Goal: Information Seeking & Learning: Learn about a topic

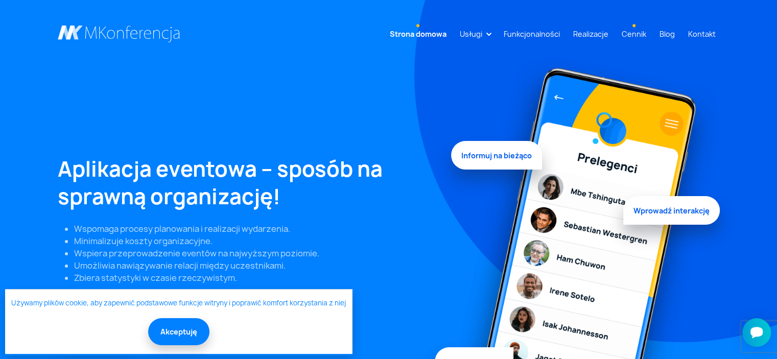
click at [632, 33] on link "Cennik" at bounding box center [634, 34] width 33 height 19
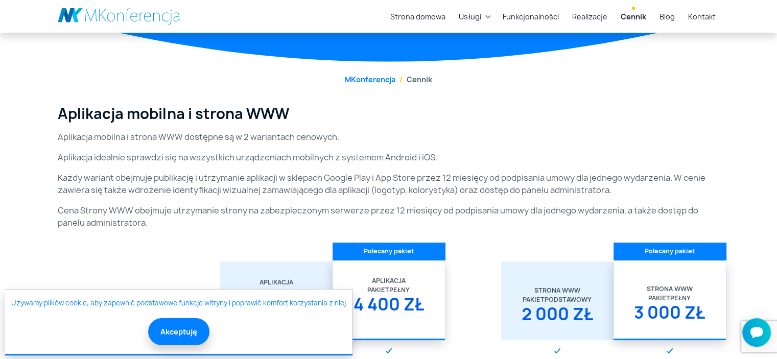
scroll to position [204, 0]
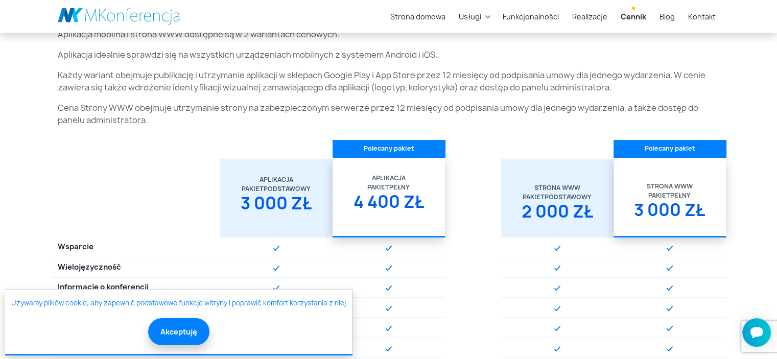
click at [407, 200] on div "4 400 zł" at bounding box center [389, 206] width 100 height 28
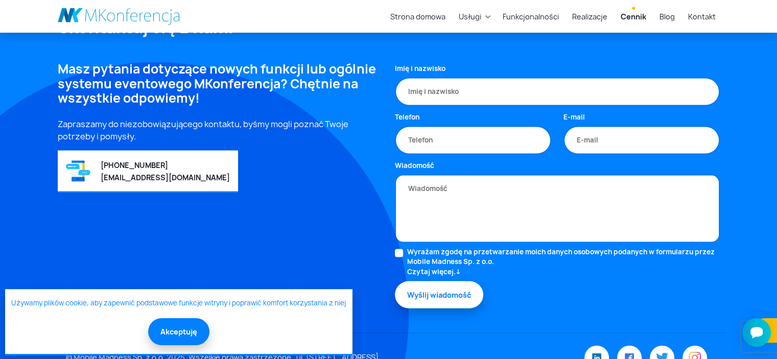
scroll to position [2143, 0]
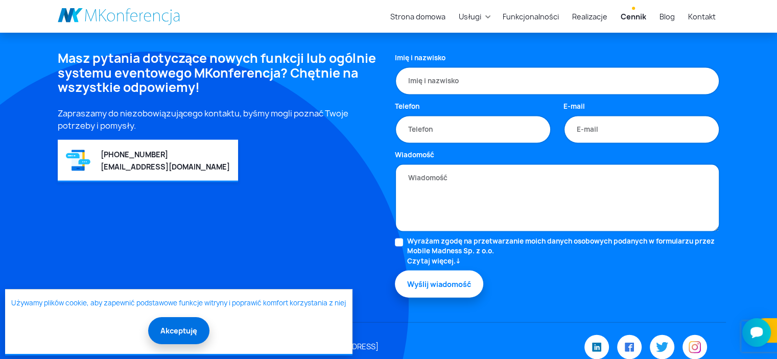
click at [192, 327] on button "Akceptuję" at bounding box center [178, 330] width 61 height 27
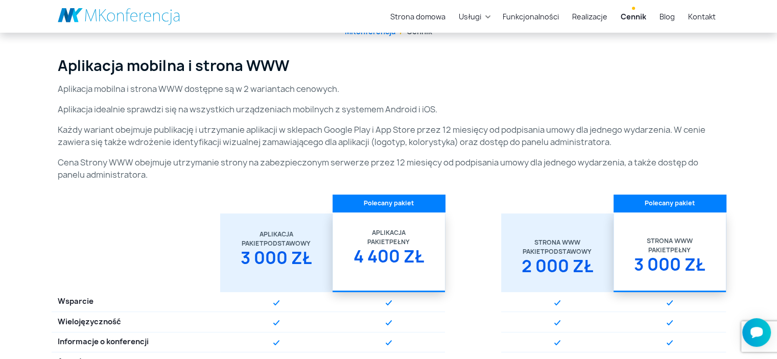
scroll to position [0, 0]
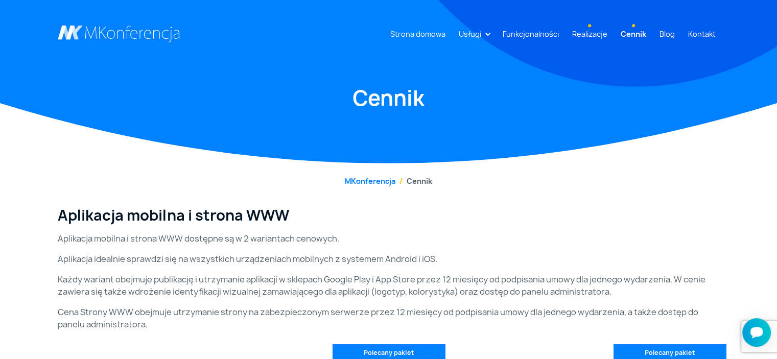
click at [584, 33] on link "Realizacje" at bounding box center [589, 34] width 43 height 19
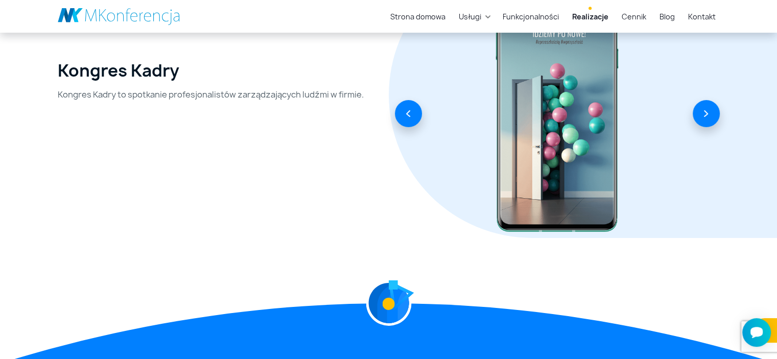
scroll to position [3322, 0]
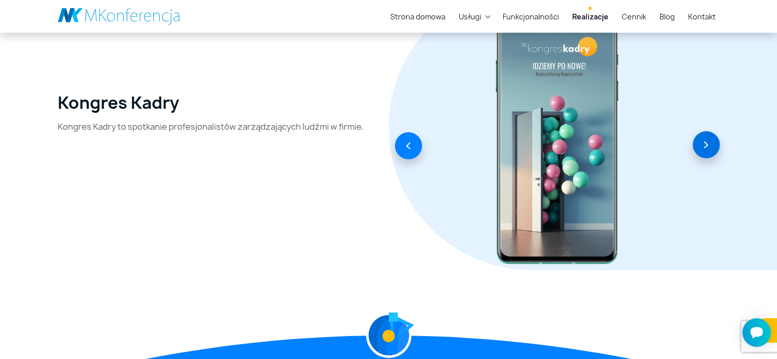
click at [712, 147] on button "button" at bounding box center [706, 144] width 27 height 27
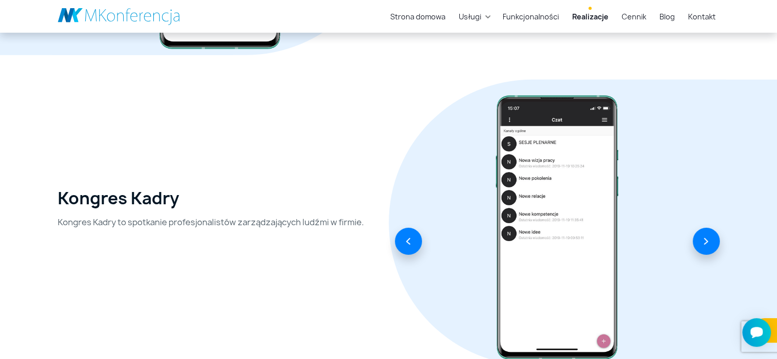
scroll to position [3220, 0]
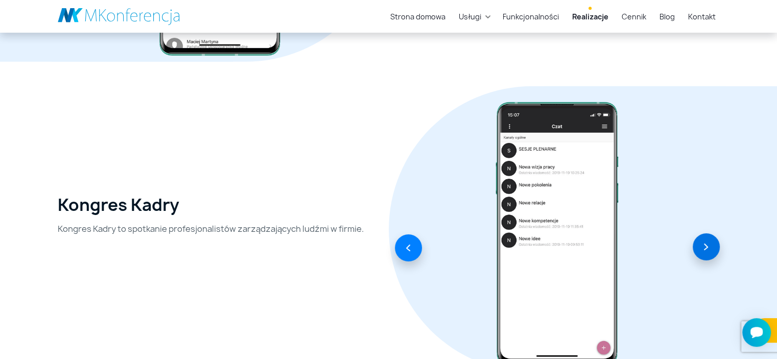
click at [708, 244] on button "button" at bounding box center [706, 247] width 27 height 27
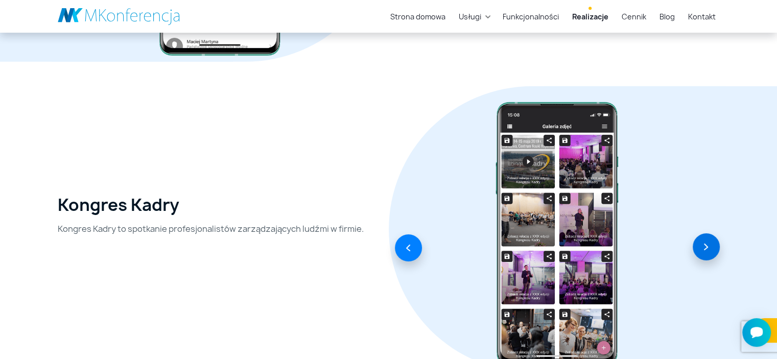
click at [708, 244] on button "button" at bounding box center [706, 247] width 27 height 27
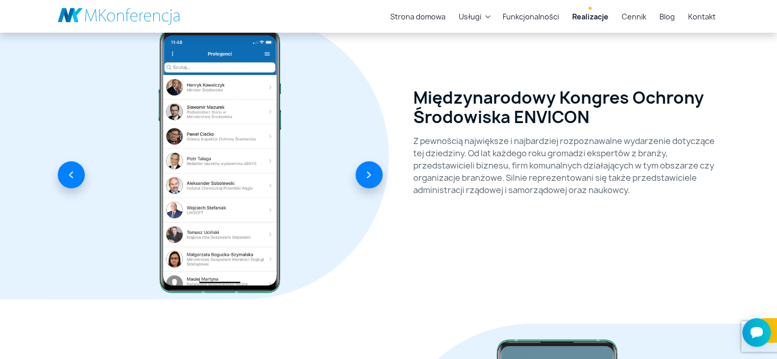
scroll to position [2964, 0]
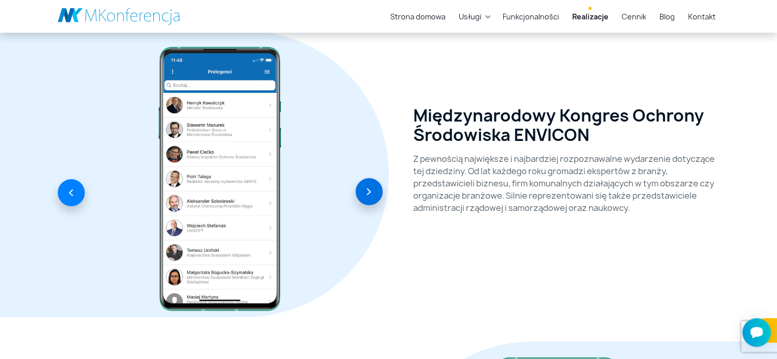
click at [363, 194] on button "button" at bounding box center [369, 191] width 27 height 27
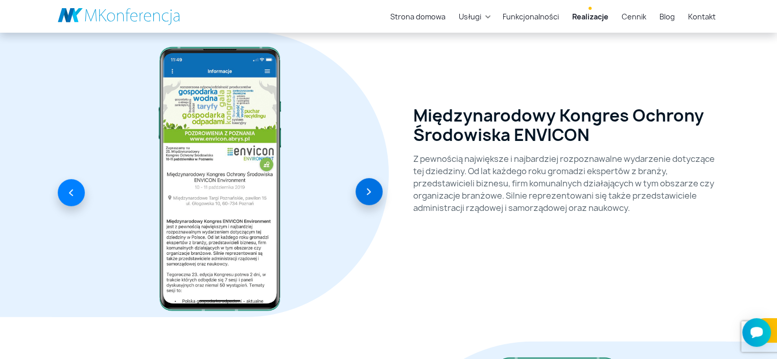
click at [363, 194] on button "button" at bounding box center [369, 191] width 27 height 27
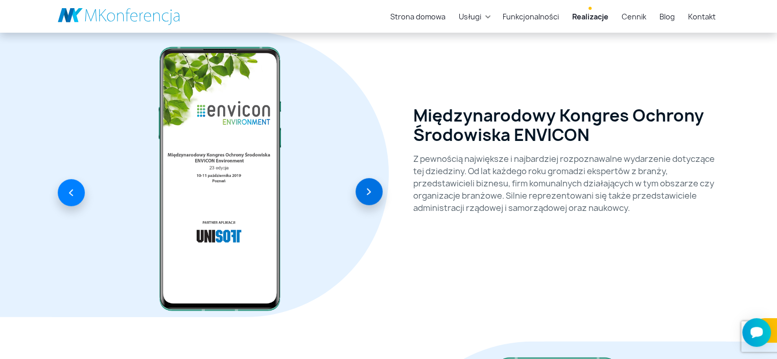
click at [363, 194] on button "button" at bounding box center [369, 191] width 27 height 27
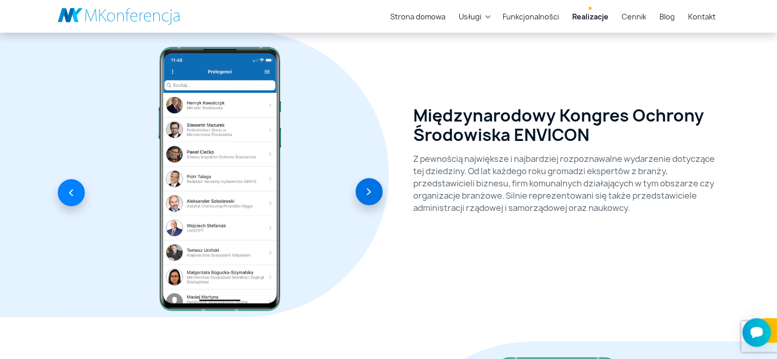
click at [363, 194] on button "button" at bounding box center [369, 191] width 27 height 27
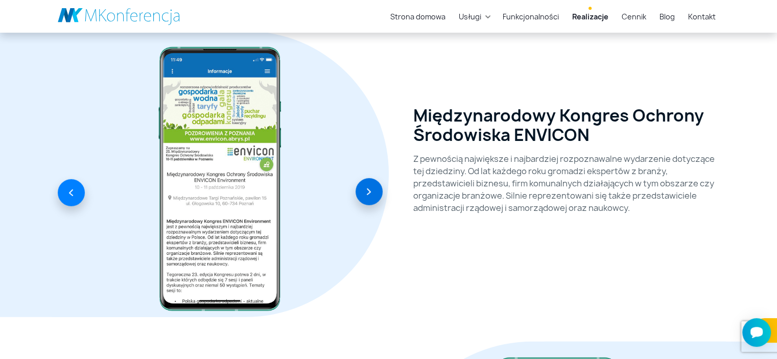
click at [363, 194] on button "button" at bounding box center [369, 191] width 27 height 27
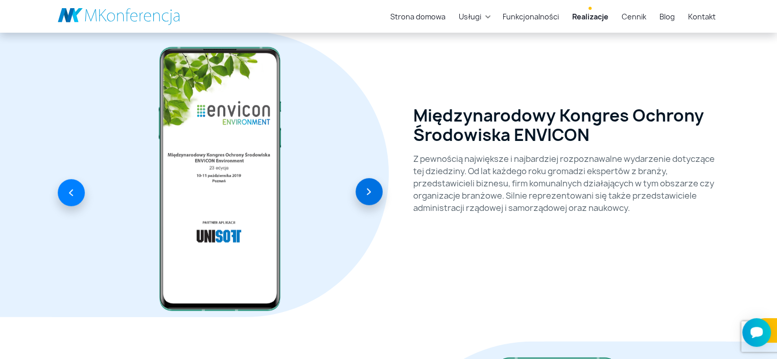
click at [363, 194] on button "button" at bounding box center [369, 191] width 27 height 27
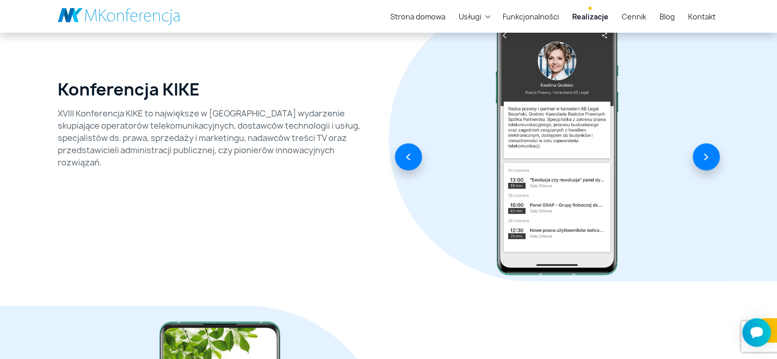
scroll to position [2606, 0]
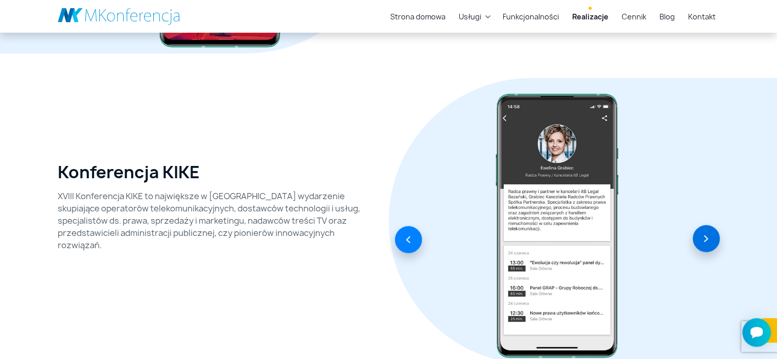
click at [710, 238] on button "button" at bounding box center [706, 238] width 27 height 27
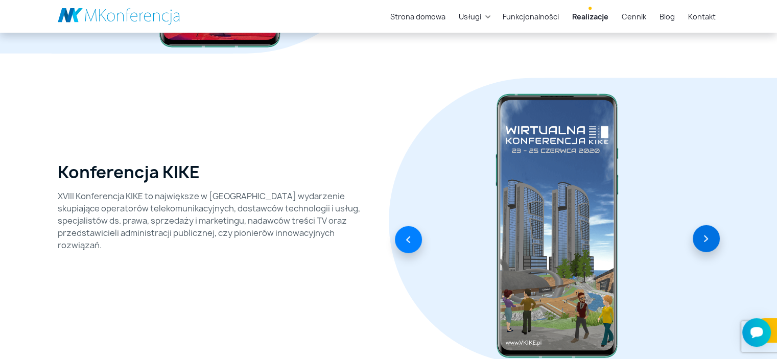
click at [710, 238] on button "button" at bounding box center [706, 238] width 27 height 27
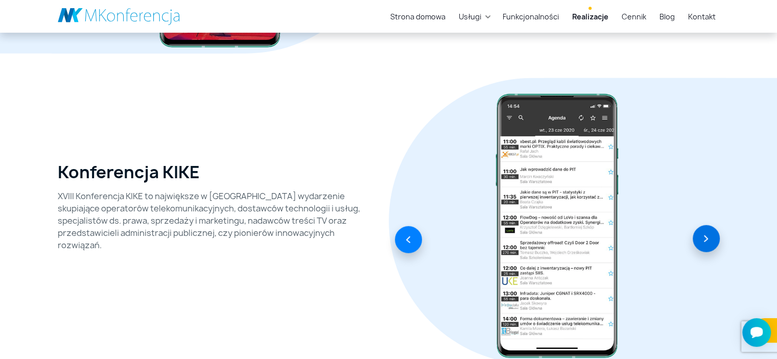
click at [710, 238] on button "button" at bounding box center [706, 238] width 27 height 27
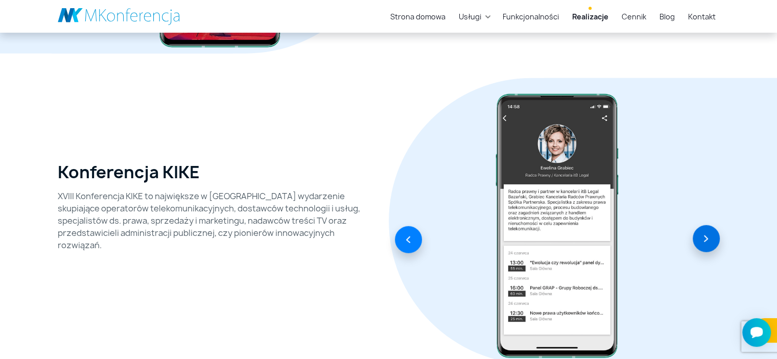
click at [709, 237] on button "button" at bounding box center [706, 238] width 27 height 27
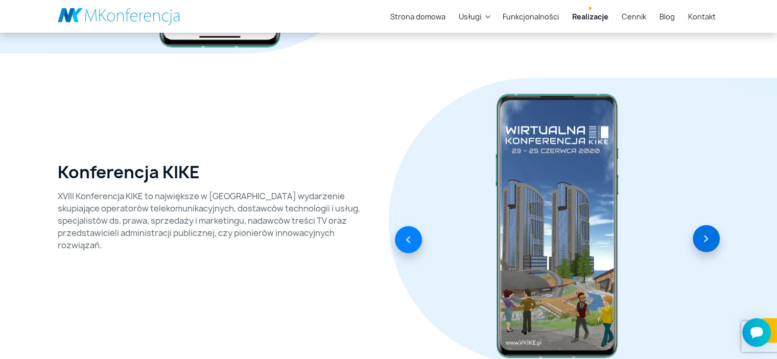
click at [707, 235] on button "button" at bounding box center [706, 238] width 27 height 27
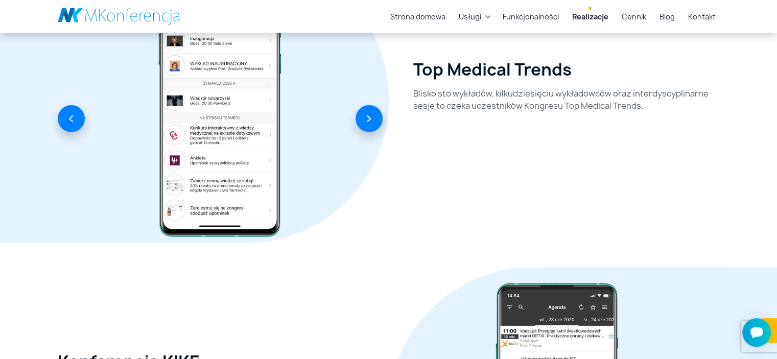
scroll to position [2402, 0]
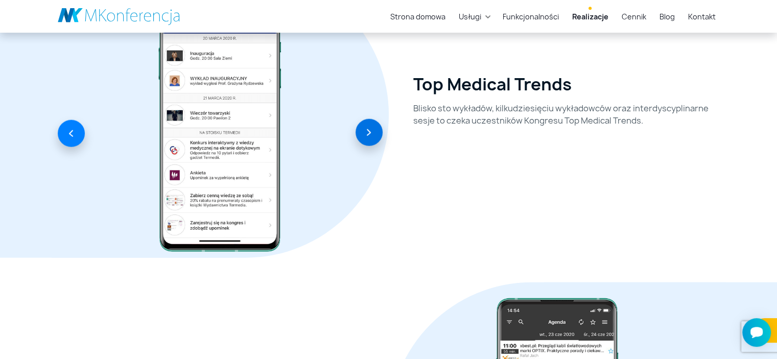
click at [370, 135] on button "button" at bounding box center [369, 132] width 27 height 27
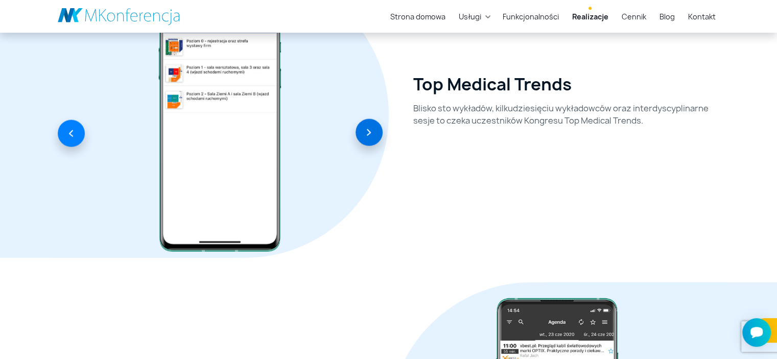
click at [370, 135] on button "button" at bounding box center [369, 132] width 27 height 27
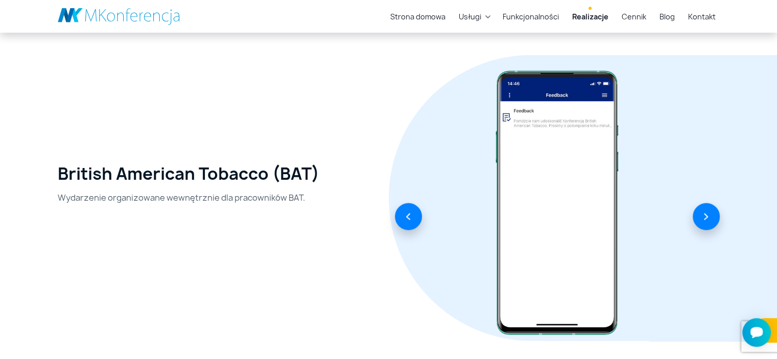
scroll to position [1993, 0]
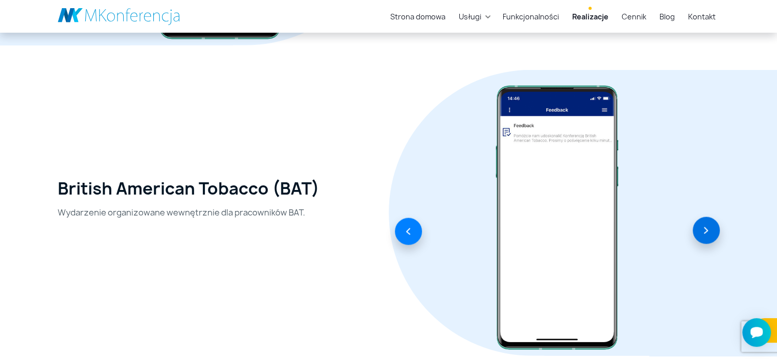
click at [711, 237] on button "button" at bounding box center [706, 230] width 27 height 27
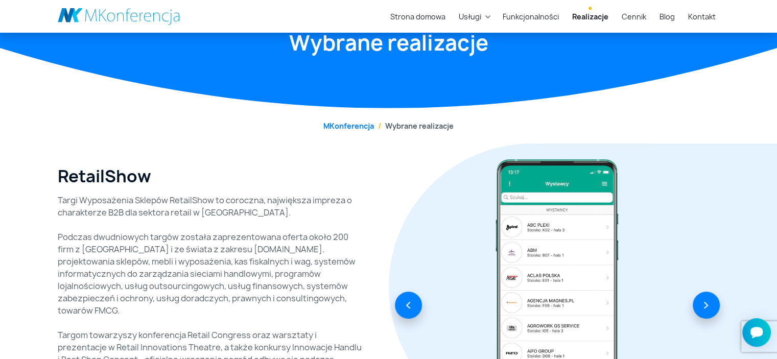
scroll to position [0, 0]
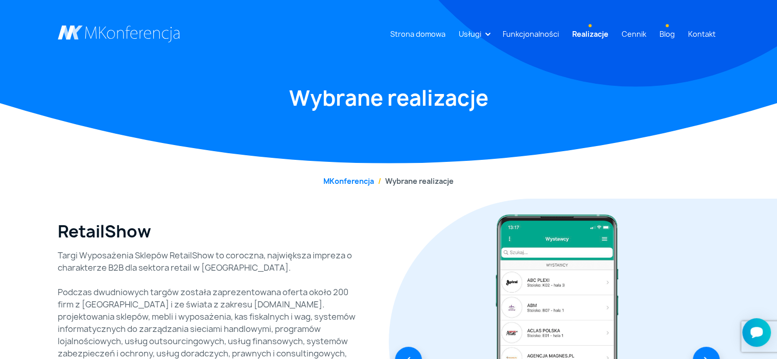
click at [669, 35] on link "Blog" at bounding box center [668, 34] width 24 height 19
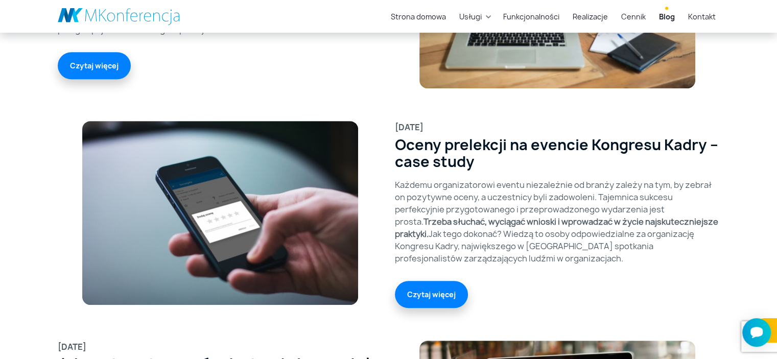
scroll to position [204, 0]
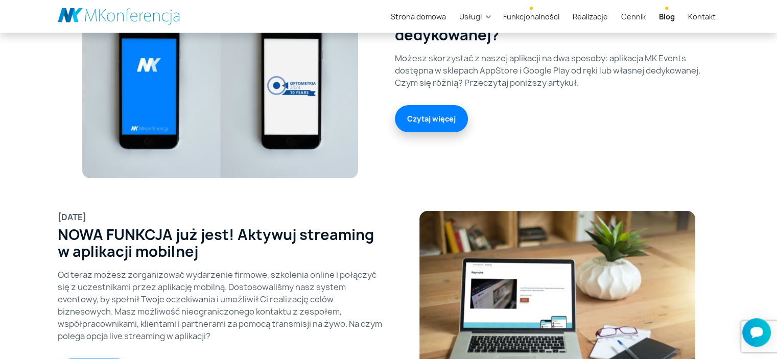
click at [551, 20] on link "Funkcjonalności" at bounding box center [531, 16] width 64 height 19
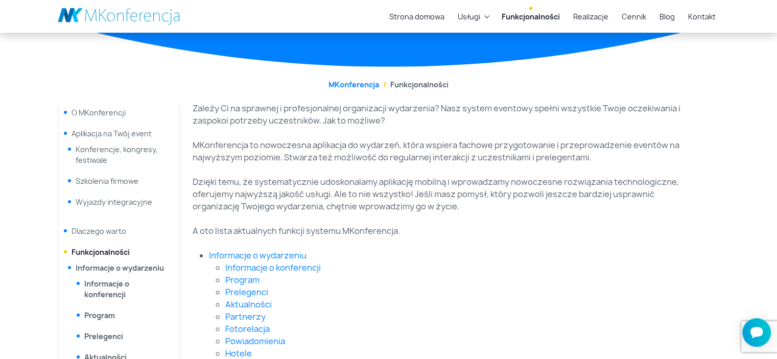
scroll to position [102, 0]
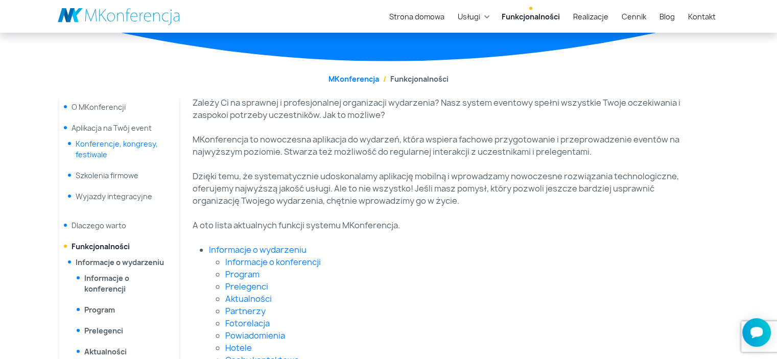
click at [127, 143] on link "Konferencje, kongresy, festiwale" at bounding box center [117, 149] width 82 height 20
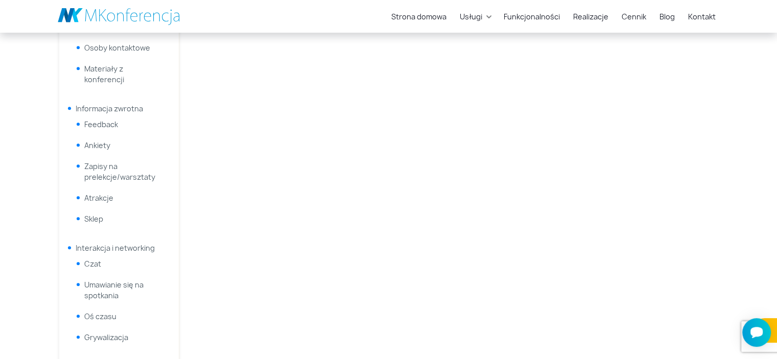
scroll to position [511, 0]
click at [100, 142] on link "Ankiety" at bounding box center [97, 146] width 26 height 10
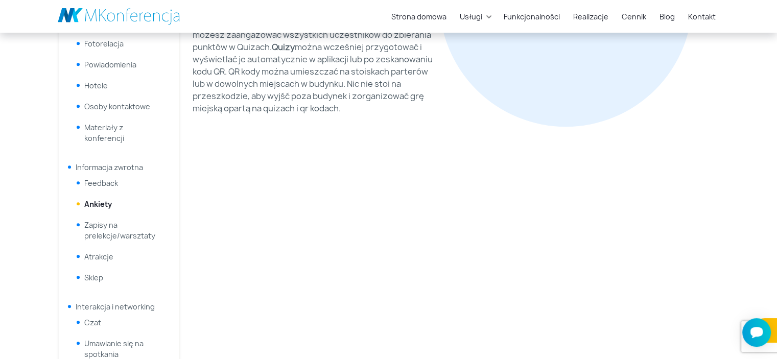
scroll to position [460, 0]
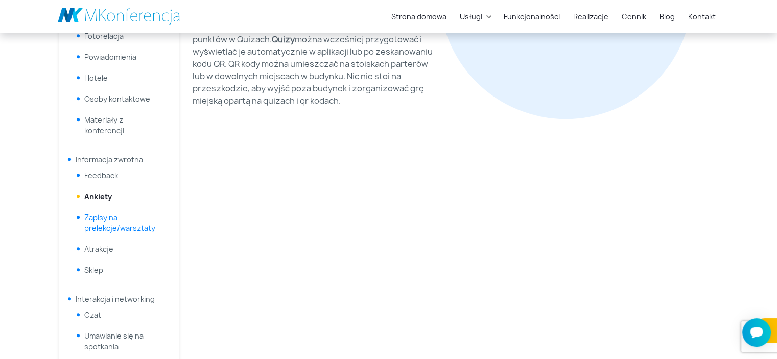
click at [98, 220] on link "Zapisy na prelekcje/warsztaty" at bounding box center [119, 223] width 71 height 20
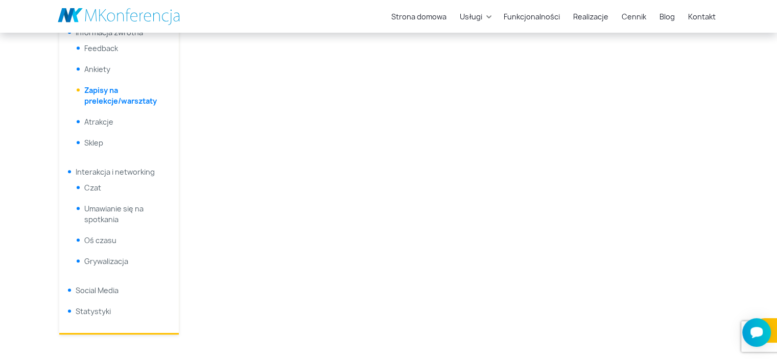
scroll to position [613, 0]
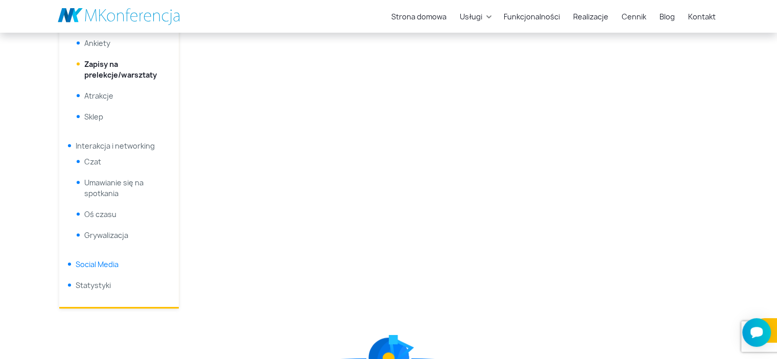
click at [100, 264] on link "Social Media" at bounding box center [97, 265] width 43 height 10
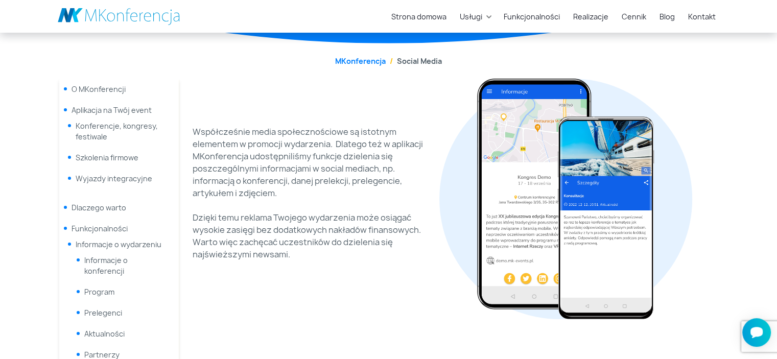
scroll to position [102, 0]
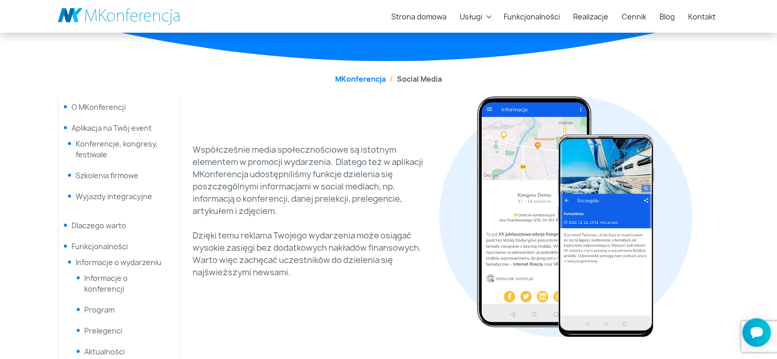
click at [100, 232] on li "Dlaczego warto" at bounding box center [119, 225] width 120 height 21
click at [102, 225] on link "Dlaczego warto" at bounding box center [99, 226] width 55 height 10
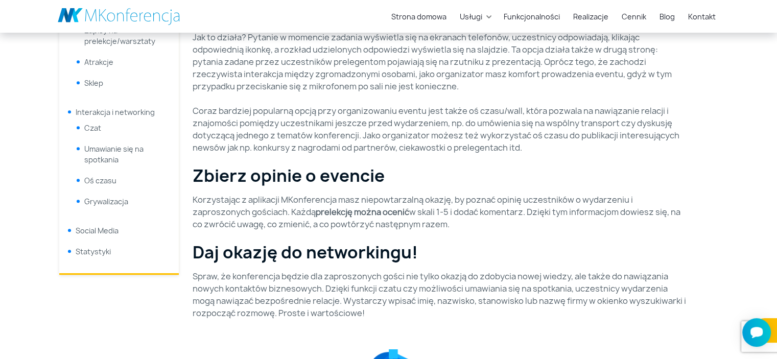
scroll to position [664, 0]
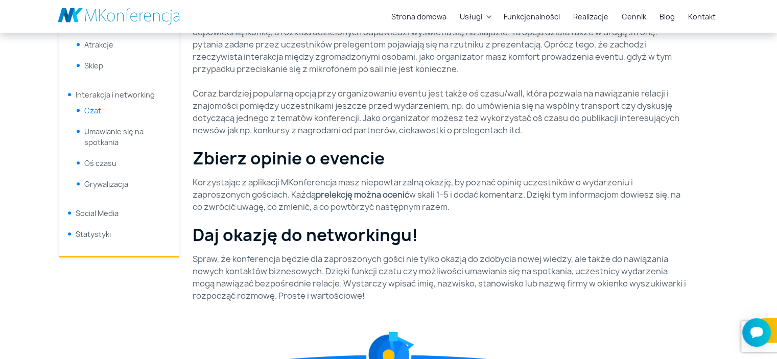
click at [96, 111] on link "Czat" at bounding box center [92, 111] width 17 height 10
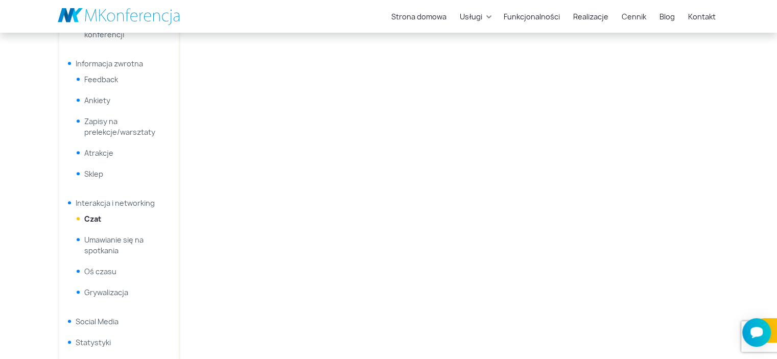
scroll to position [562, 0]
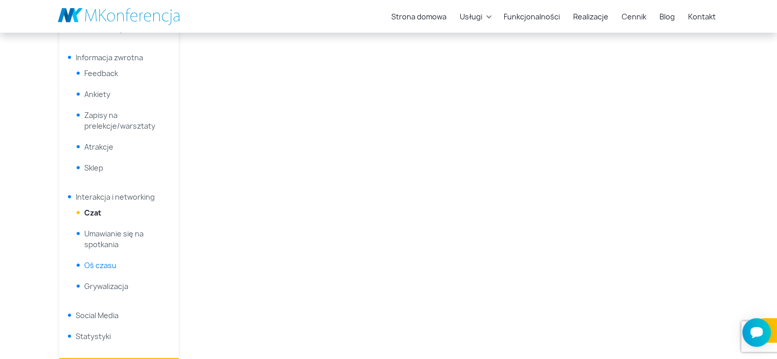
click at [98, 265] on link "Oś czasu" at bounding box center [100, 266] width 32 height 10
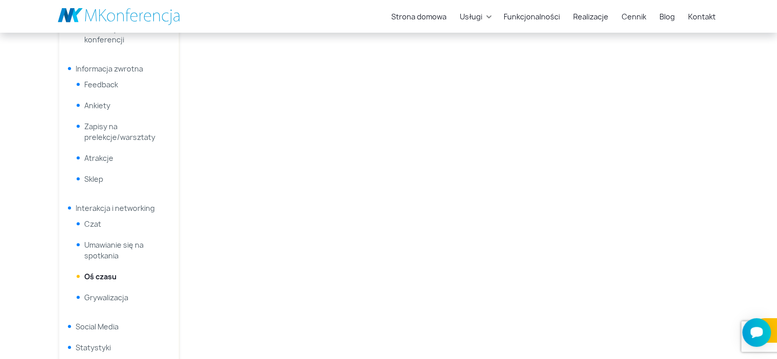
scroll to position [562, 0]
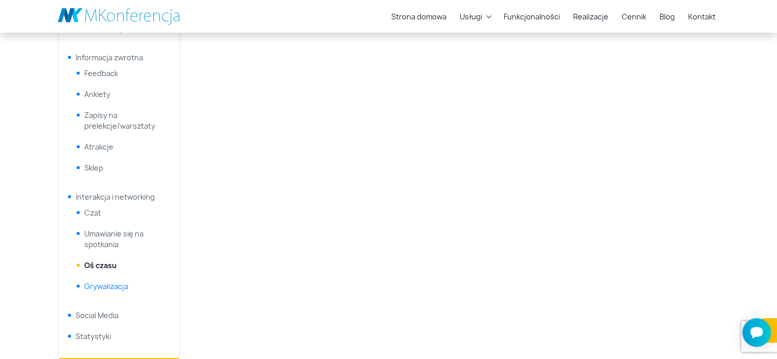
click at [114, 287] on link "Grywalizacja" at bounding box center [106, 287] width 44 height 10
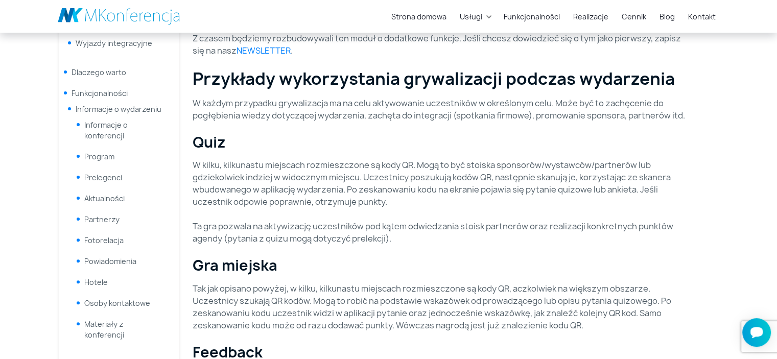
scroll to position [307, 0]
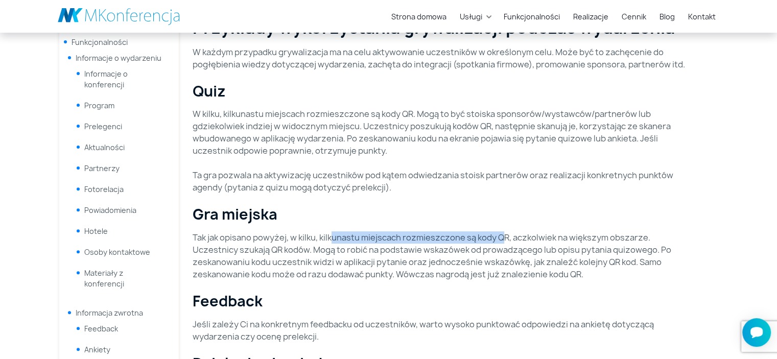
drag, startPoint x: 333, startPoint y: 237, endPoint x: 455, endPoint y: 239, distance: 122.7
click at [501, 233] on p "Tak jak opisano powyżej, w kilku, kilkunastu miejscach rozmieszczone są kody QR…" at bounding box center [440, 256] width 494 height 49
drag, startPoint x: 200, startPoint y: 240, endPoint x: 511, endPoint y: 233, distance: 310.8
click at [511, 233] on p "Tak jak opisano powyżej, w kilku, kilkunastu miejscach rozmieszczone są kody QR…" at bounding box center [440, 256] width 494 height 49
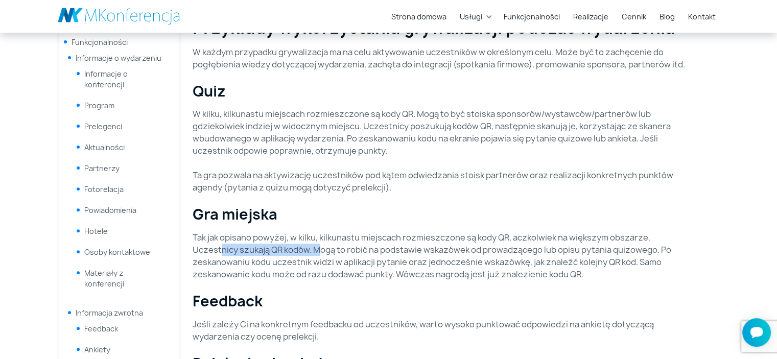
drag, startPoint x: 219, startPoint y: 249, endPoint x: 319, endPoint y: 253, distance: 99.7
click at [319, 253] on p "Tak jak opisano powyżej, w kilku, kilkunastu miejscach rozmieszczone są kody QR…" at bounding box center [440, 256] width 494 height 49
click at [487, 241] on p "Tak jak opisano powyżej, w kilku, kilkunastu miejscach rozmieszczone są kody QR…" at bounding box center [440, 256] width 494 height 49
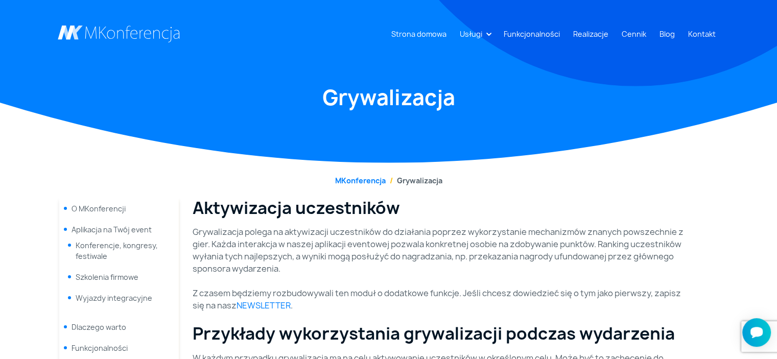
scroll to position [0, 0]
